Goal: Task Accomplishment & Management: Manage account settings

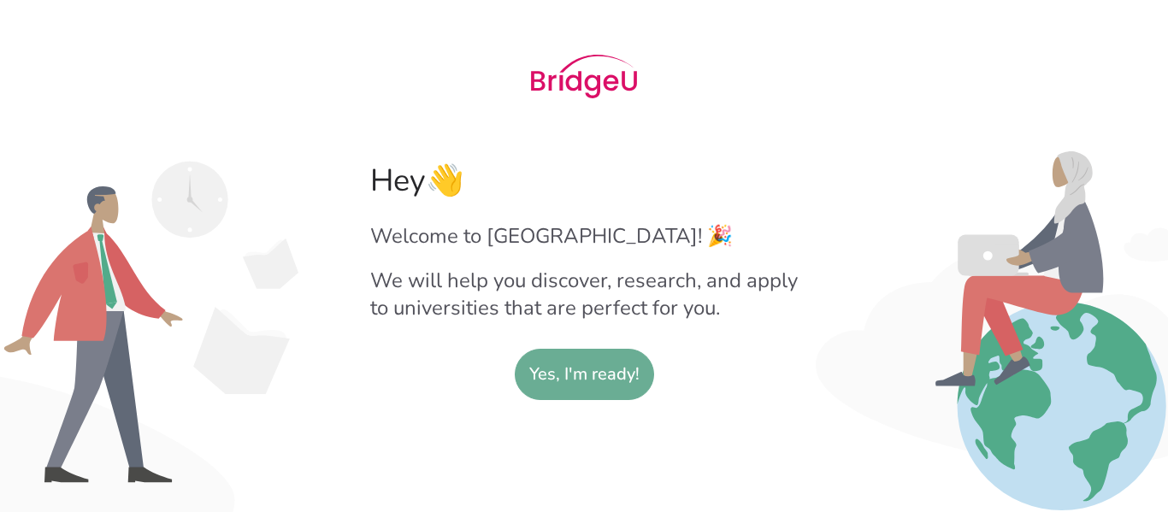
click at [605, 385] on slot "Yes, I'm ready!" at bounding box center [584, 375] width 110 height 50
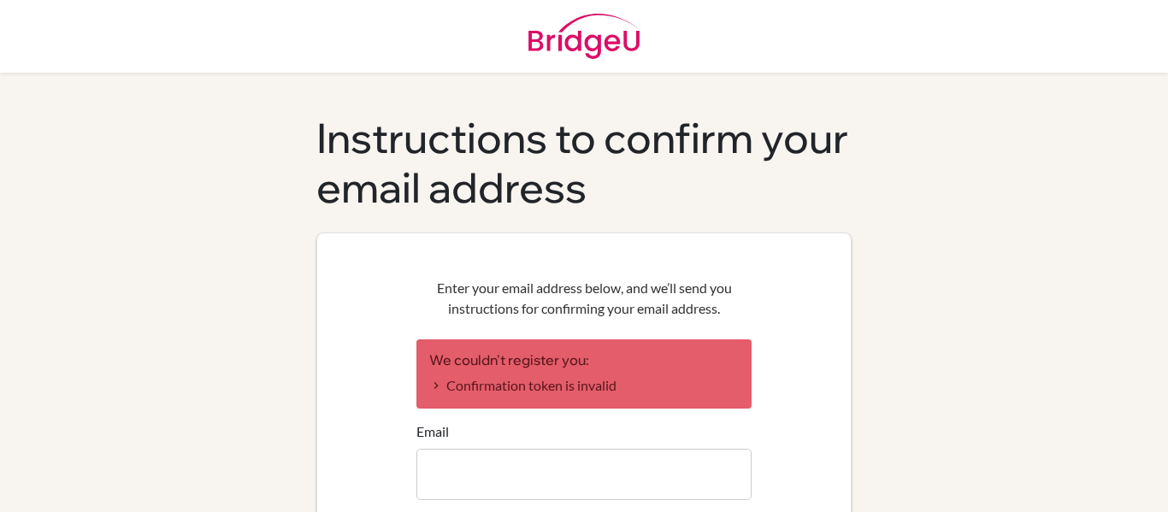
scroll to position [132, 0]
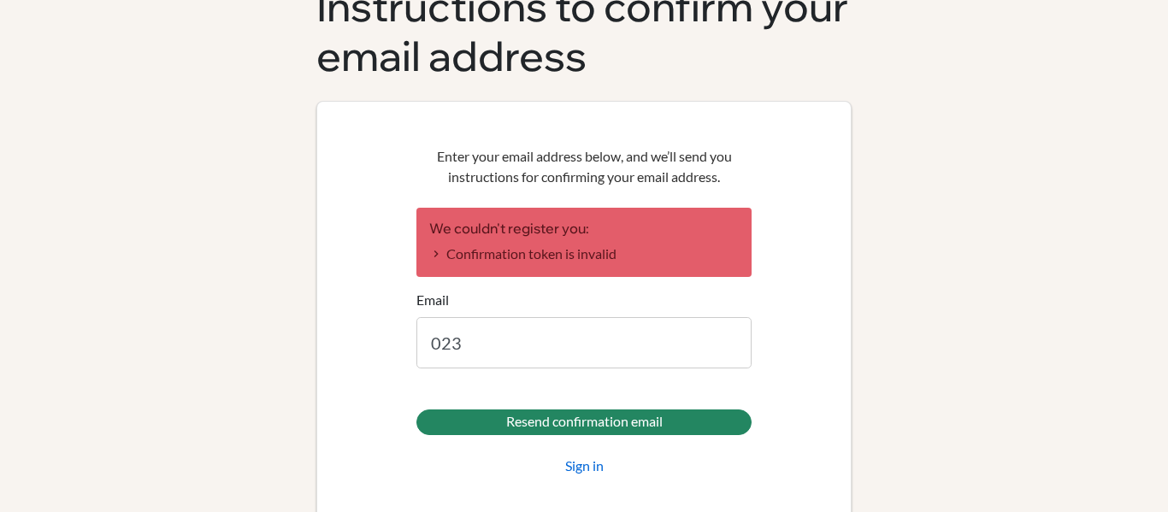
type input "[EMAIL_ADDRESS][DOMAIN_NAME]"
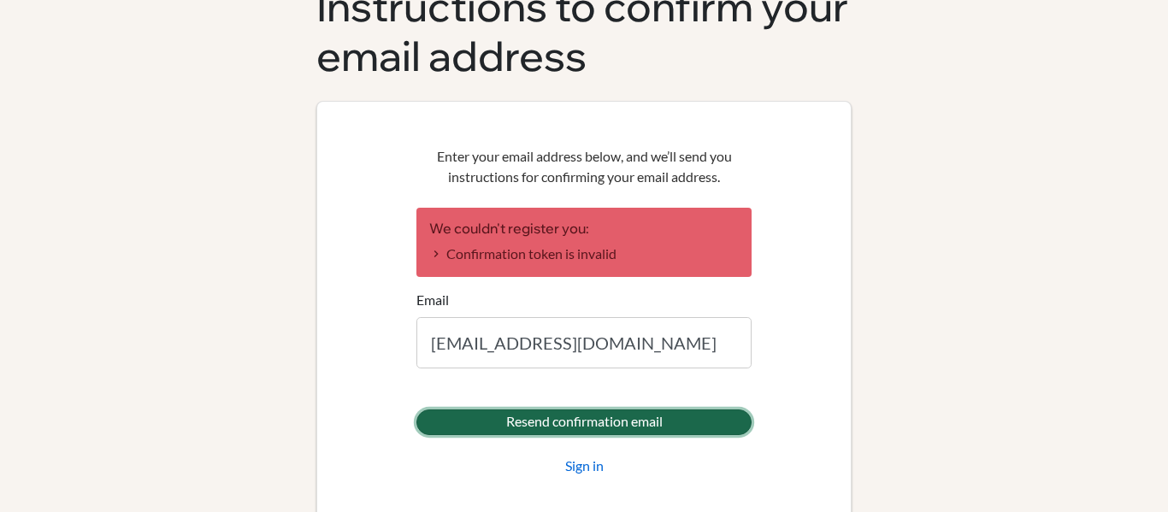
click at [637, 412] on input "Resend confirmation email" at bounding box center [583, 422] width 335 height 26
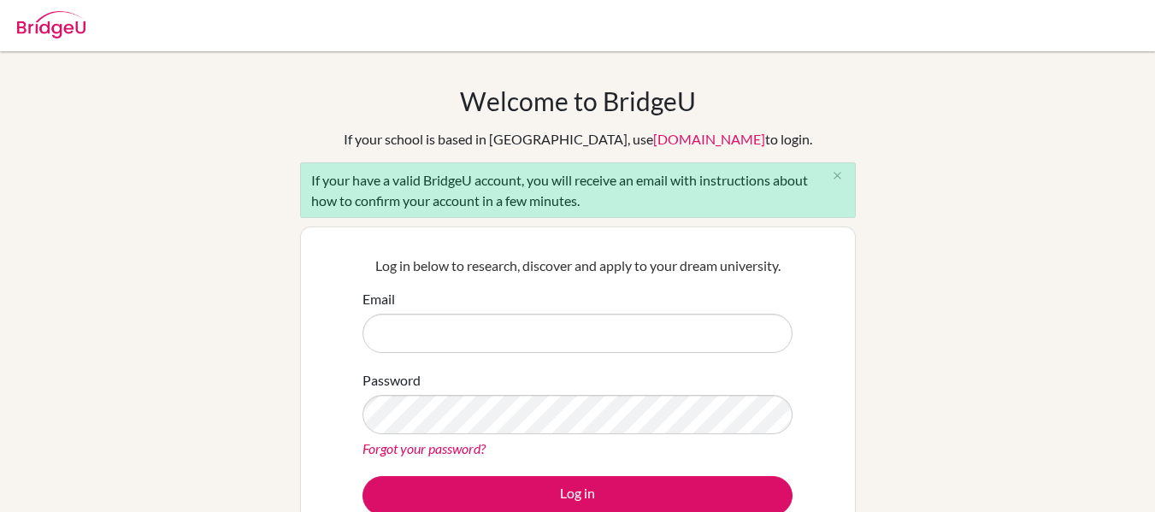
scroll to position [278, 0]
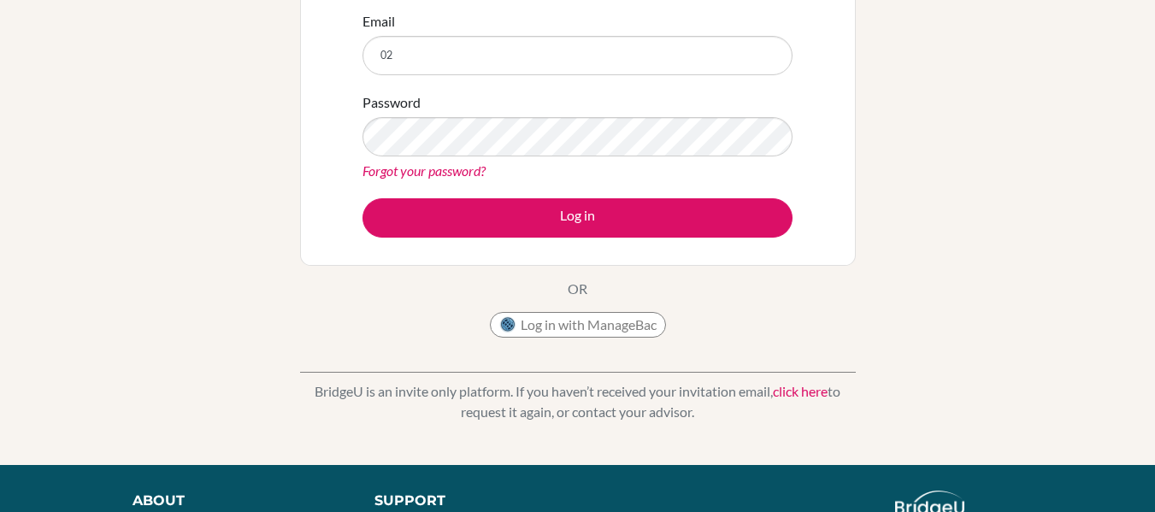
type input "[EMAIL_ADDRESS][DOMAIN_NAME]"
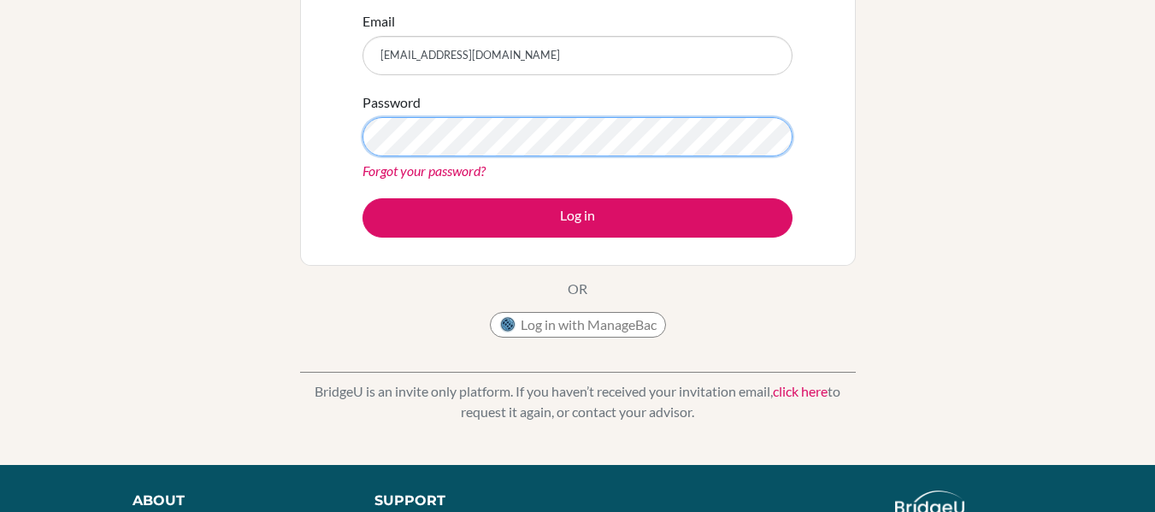
click at [362, 198] on button "Log in" at bounding box center [577, 217] width 430 height 39
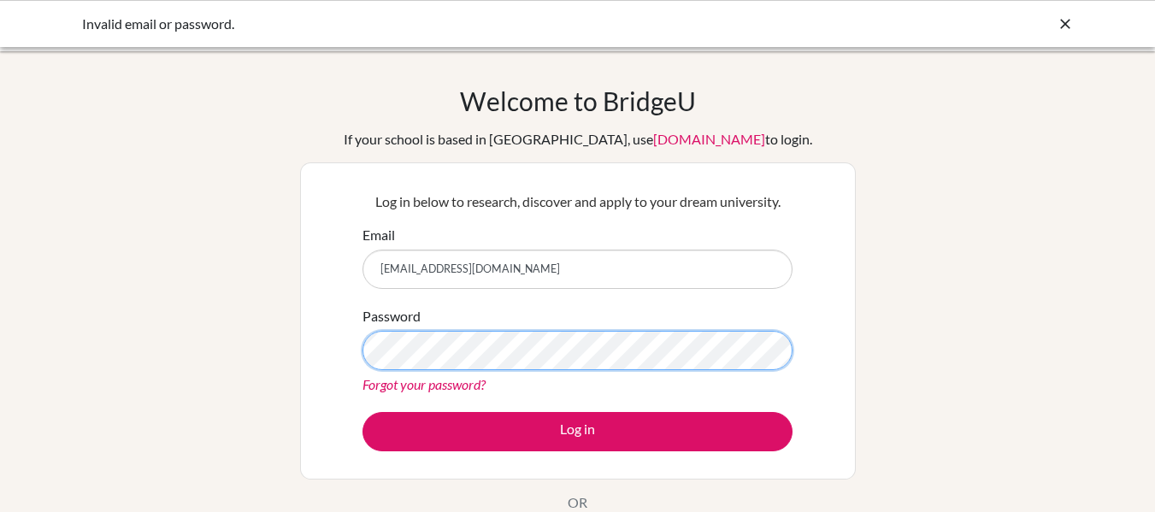
click at [362, 412] on button "Log in" at bounding box center [577, 431] width 430 height 39
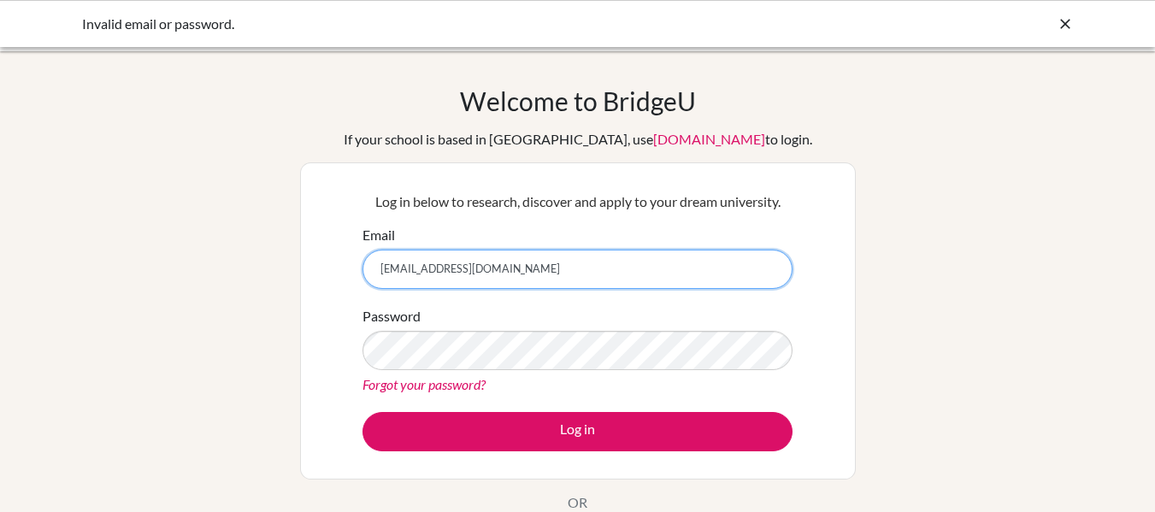
click at [444, 268] on input "023neb651@sxc.edu.np" at bounding box center [577, 269] width 430 height 39
type input "dahalnobel"
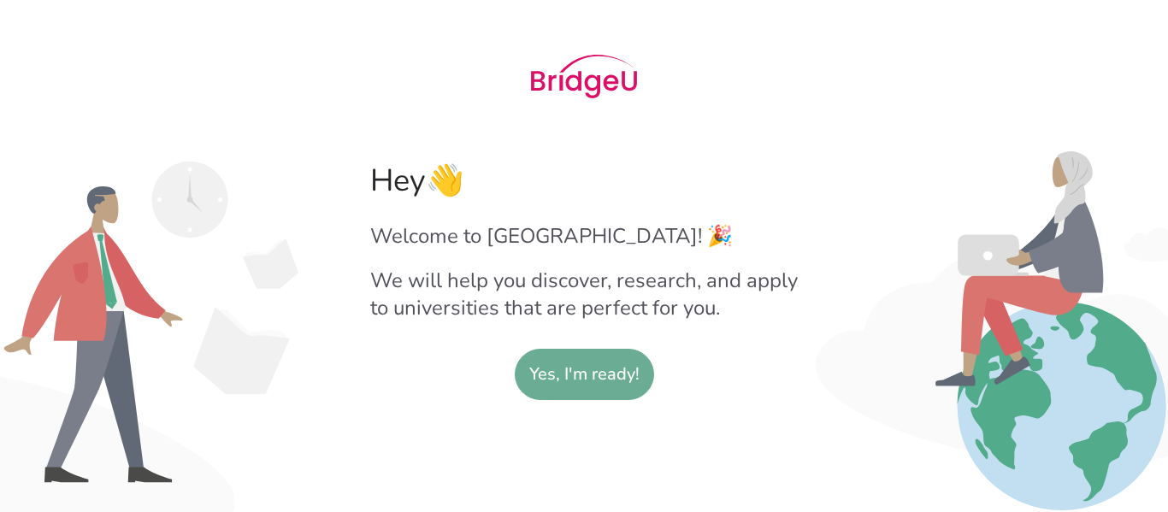
click at [564, 359] on slot "Yes, I'm ready!" at bounding box center [584, 375] width 110 height 50
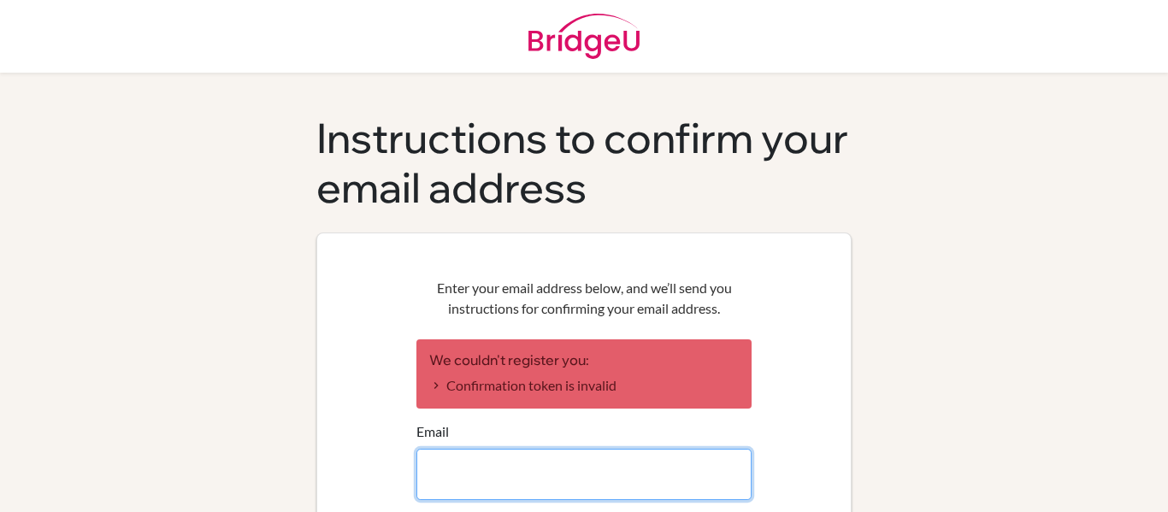
scroll to position [155, 0]
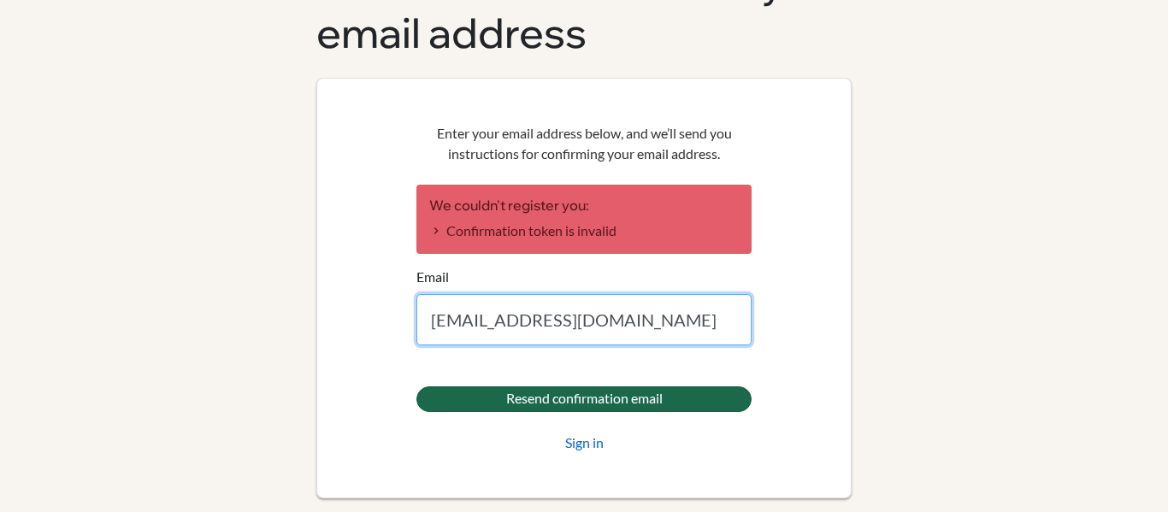
type input "dahalnobel10@gmail.com"
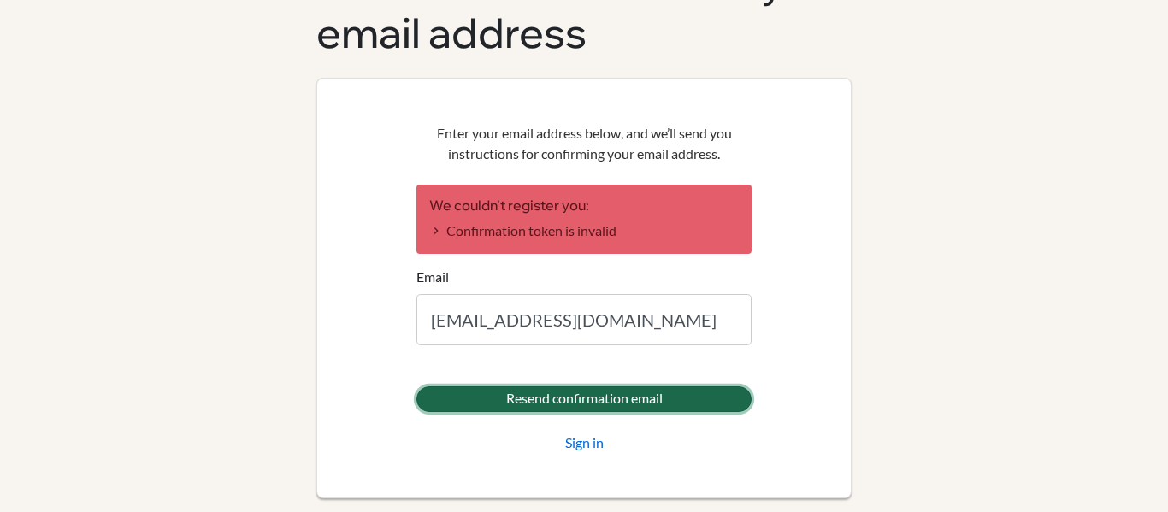
click at [595, 407] on input "Resend confirmation email" at bounding box center [583, 399] width 335 height 26
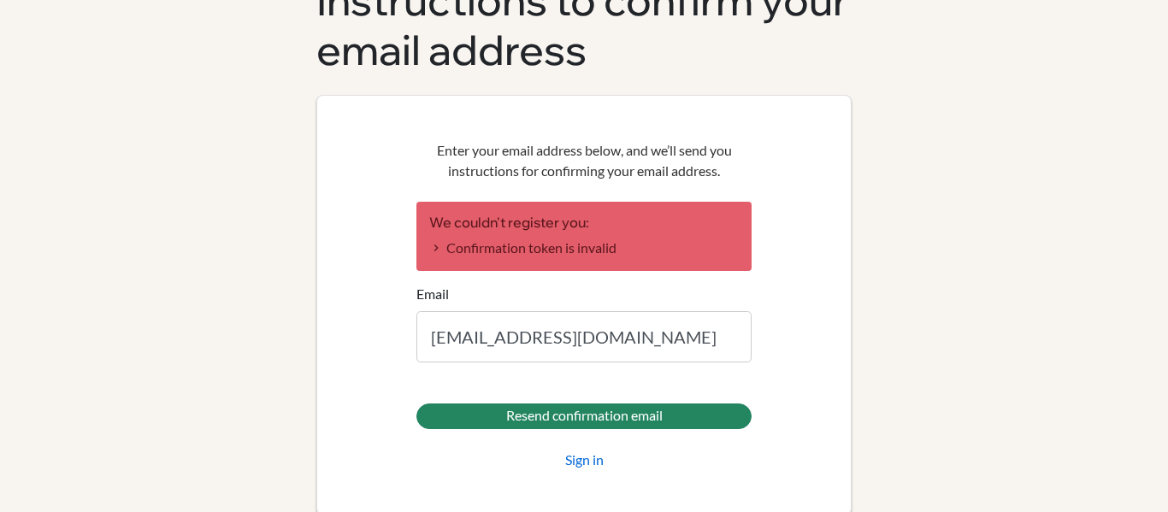
scroll to position [155, 0]
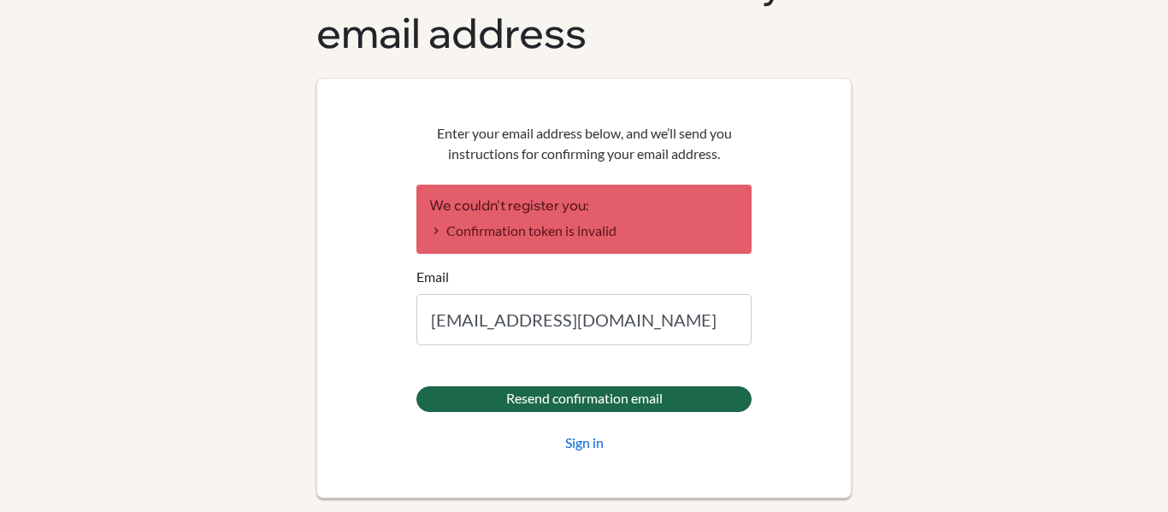
type input "[EMAIL_ADDRESS][DOMAIN_NAME]"
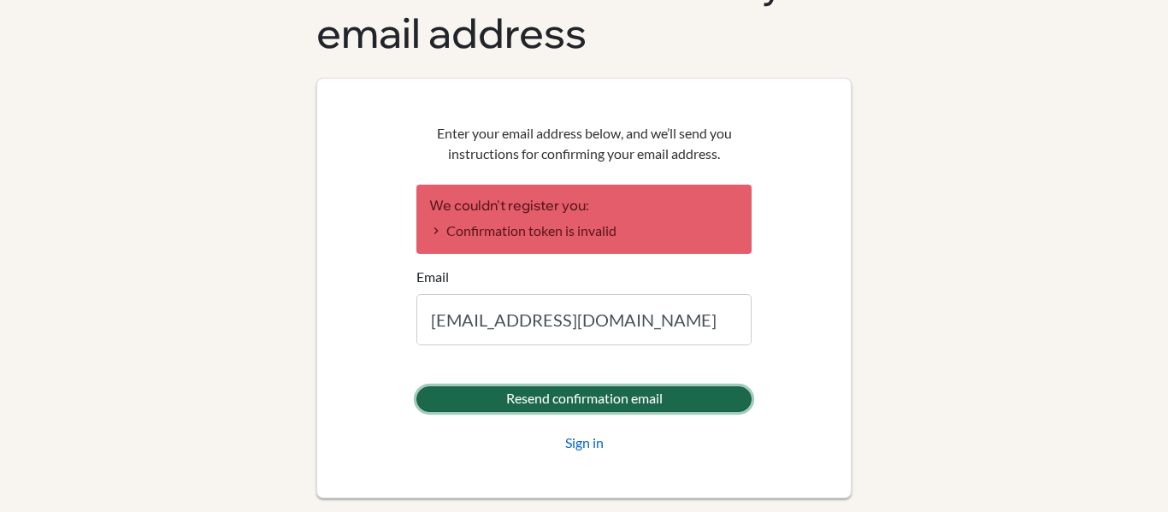
click at [629, 391] on input "Resend confirmation email" at bounding box center [583, 399] width 335 height 26
